Goal: Information Seeking & Learning: Learn about a topic

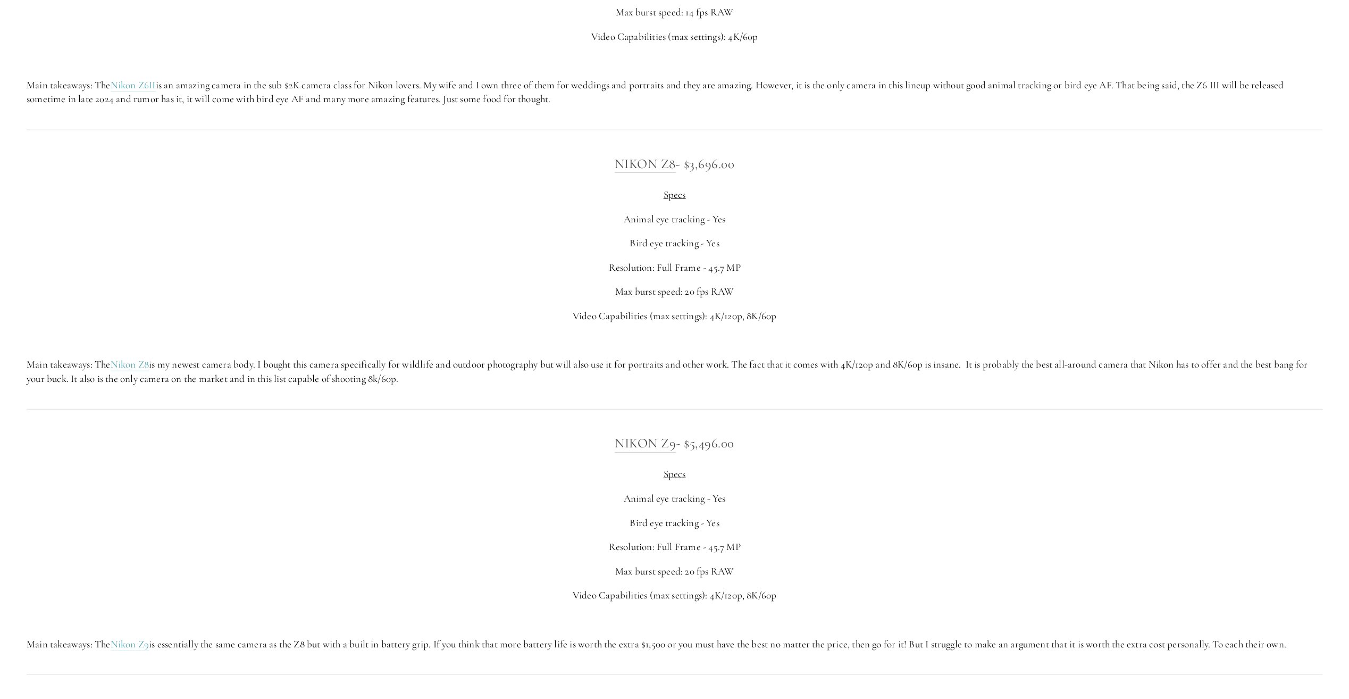
scroll to position [2499, 0]
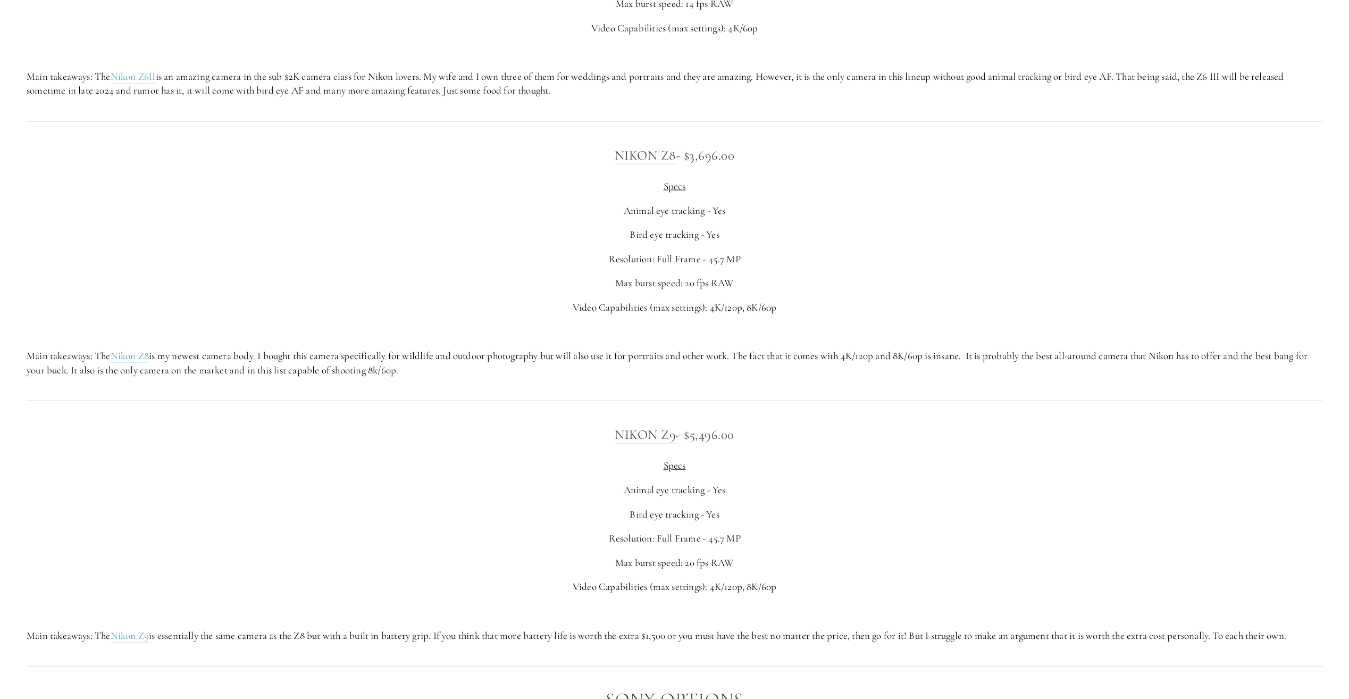
drag, startPoint x: 431, startPoint y: 386, endPoint x: 379, endPoint y: 365, distance: 56.8
click at [379, 365] on p "Main takeaways: The Nikon Z8 is my newest camera body. I bought this camera spe…" at bounding box center [675, 363] width 1296 height 28
click at [379, 364] on p "Main takeaways: The Nikon Z8 is my newest camera body. I bought this camera spe…" at bounding box center [675, 363] width 1296 height 28
click at [445, 377] on p "Main takeaways: The Nikon Z8 is my newest camera body. I bought this camera spe…" at bounding box center [675, 363] width 1296 height 28
drag, startPoint x: 446, startPoint y: 387, endPoint x: 401, endPoint y: 374, distance: 45.9
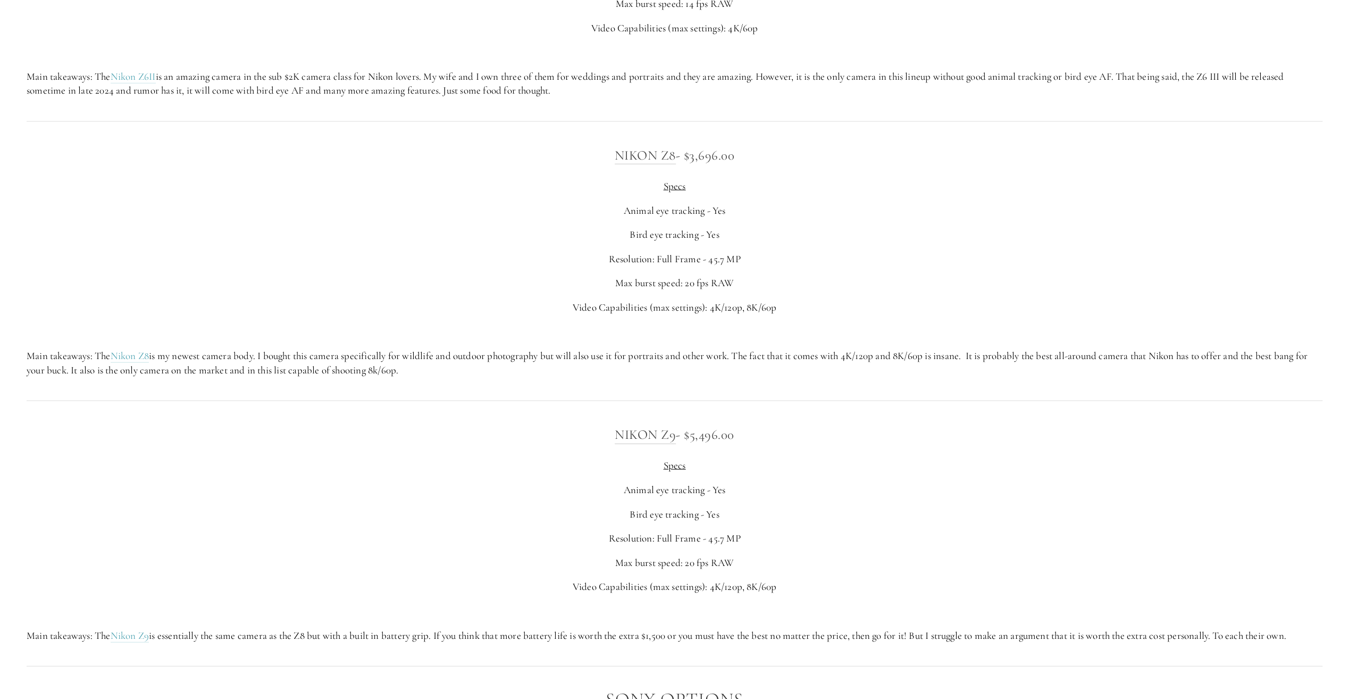
click at [401, 374] on p "Main takeaways: The Nikon Z8 is my newest camera body. I bought this camera spe…" at bounding box center [675, 363] width 1296 height 28
drag, startPoint x: 401, startPoint y: 374, endPoint x: 414, endPoint y: 389, distance: 19.3
click at [414, 377] on p "Main takeaways: The Nikon Z8 is my newest camera body. I bought this camera spe…" at bounding box center [675, 363] width 1296 height 28
drag, startPoint x: 439, startPoint y: 381, endPoint x: 328, endPoint y: 384, distance: 110.6
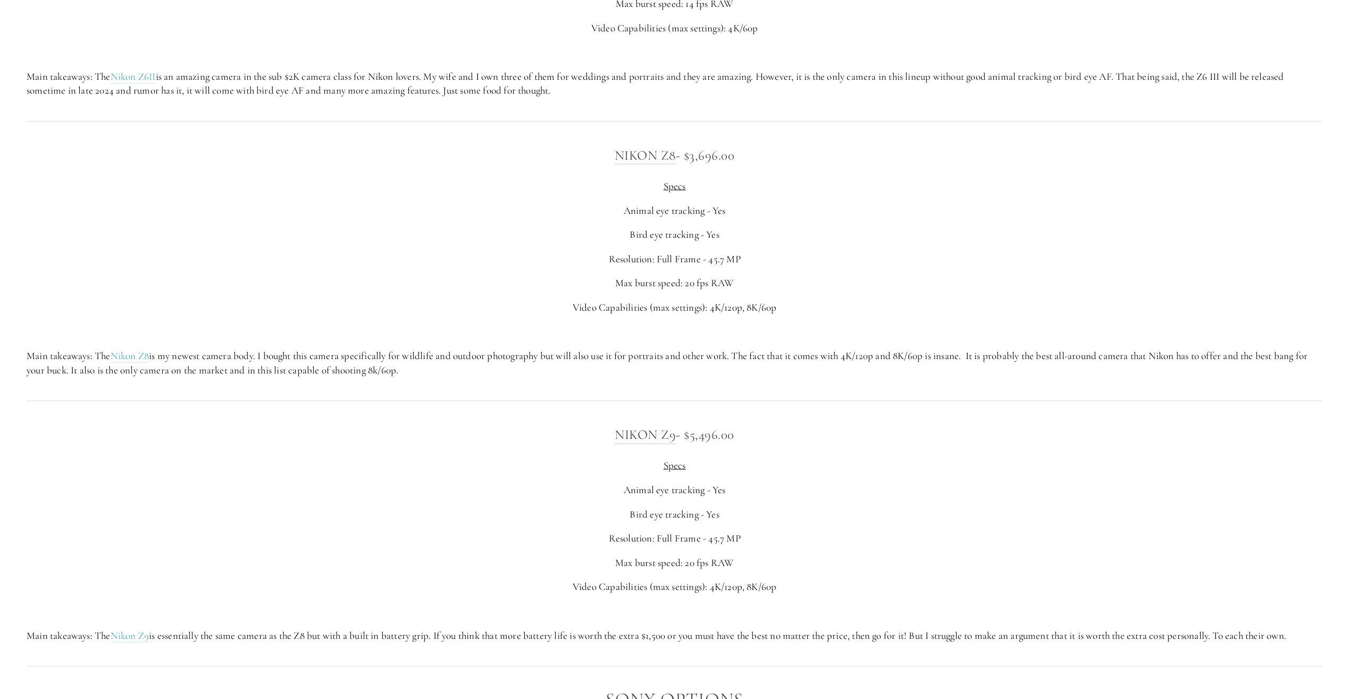
click at [328, 377] on p "Main takeaways: The Nikon Z8 is my newest camera body. I bought this camera spe…" at bounding box center [675, 363] width 1296 height 28
drag, startPoint x: 328, startPoint y: 384, endPoint x: 319, endPoint y: 372, distance: 15.5
click at [318, 372] on p "Main takeaways: The Nikon Z8 is my newest camera body. I bought this camera spe…" at bounding box center [675, 363] width 1296 height 28
click at [134, 363] on link "Nikon Z8" at bounding box center [130, 355] width 39 height 13
